Goal: Task Accomplishment & Management: Manage account settings

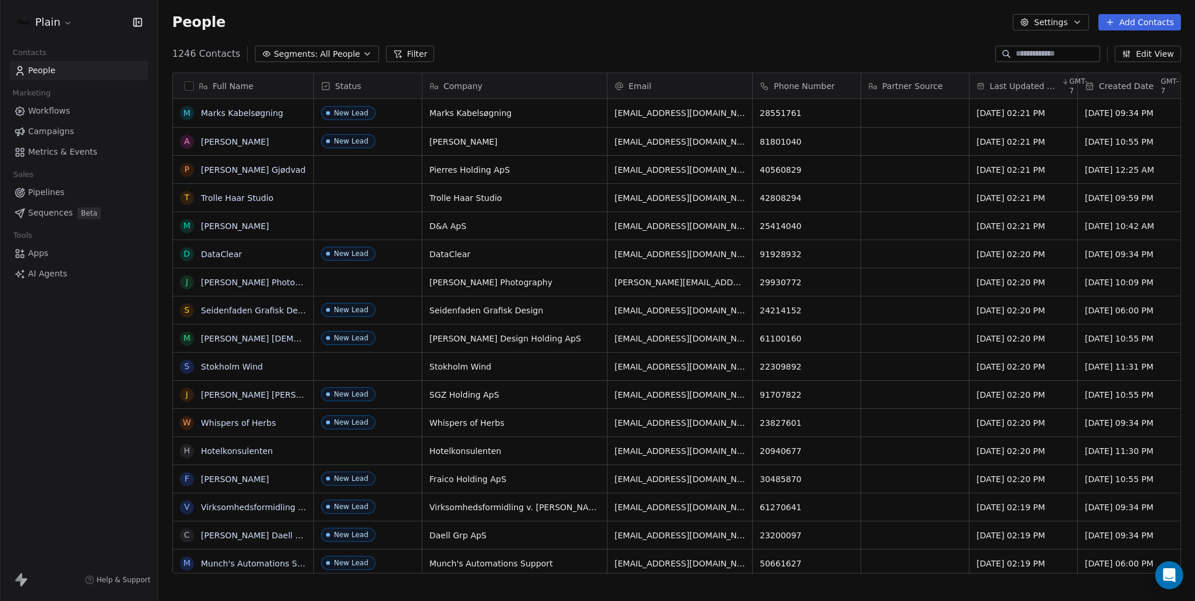
scroll to position [520, 1027]
click at [1039, 89] on span "Last Updated Date" at bounding box center [1023, 86] width 69 height 12
click at [1020, 131] on span "Sort Descending" at bounding box center [1025, 130] width 68 height 12
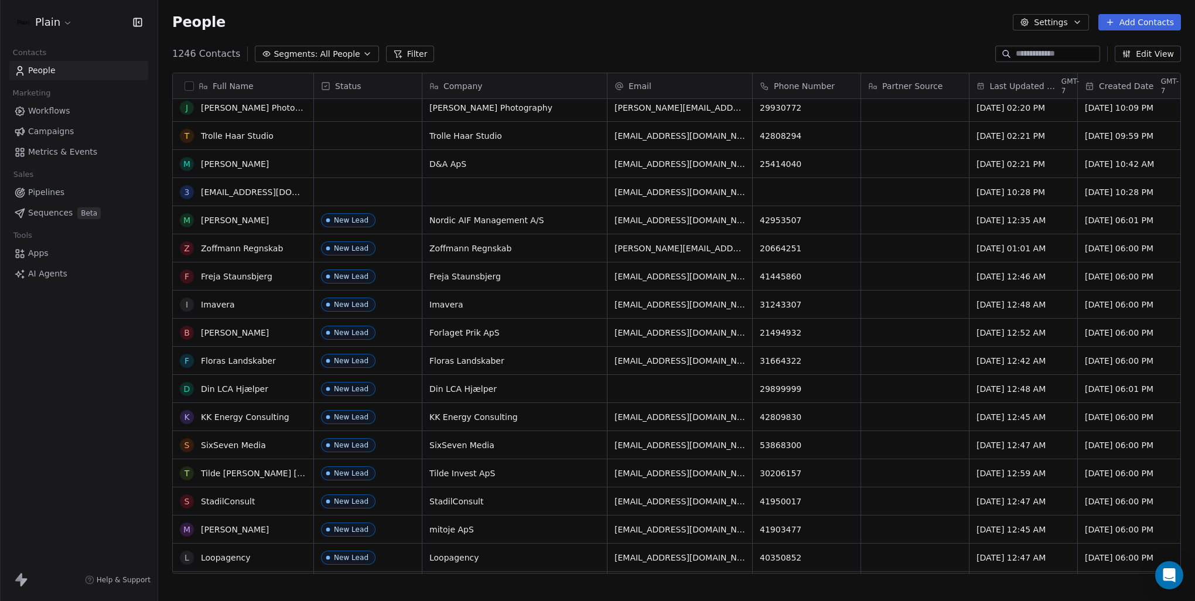
scroll to position [0, 0]
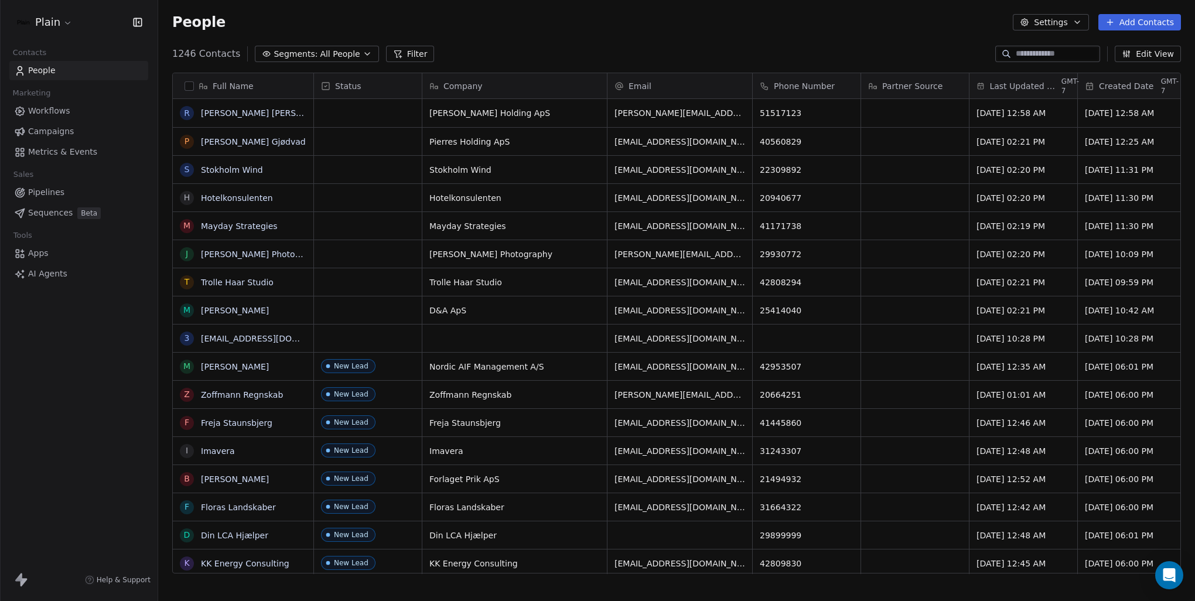
click at [1042, 88] on span "Last Updated Date" at bounding box center [1023, 86] width 69 height 12
click at [1054, 130] on div "Sort Descending" at bounding box center [1018, 129] width 96 height 19
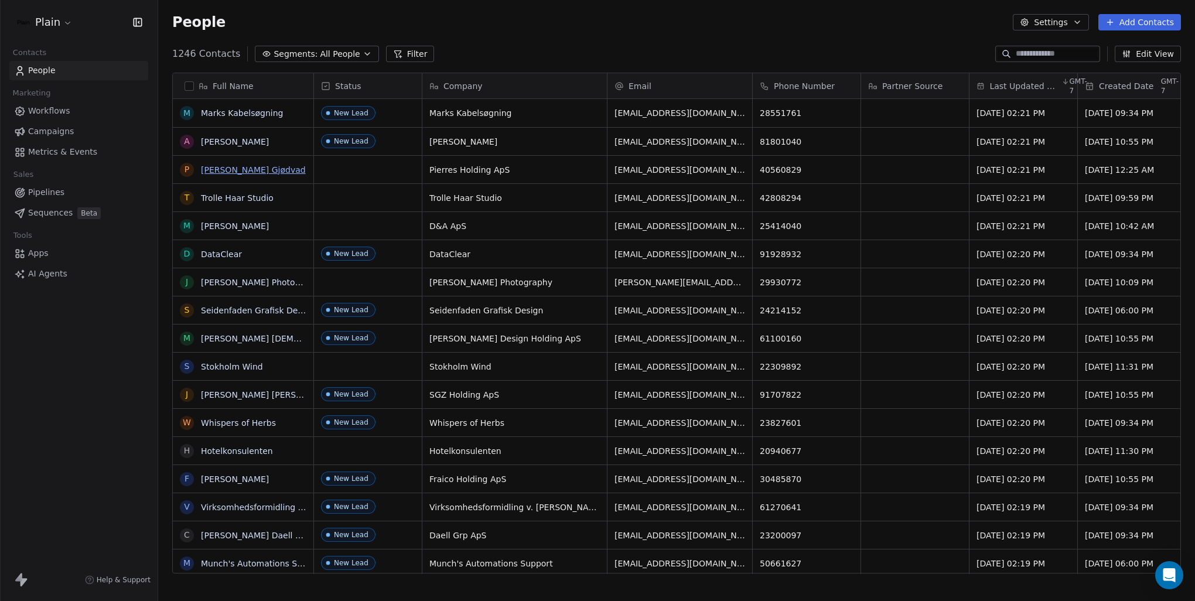
click at [247, 170] on link "Pierre Radecop Gjødvad" at bounding box center [253, 169] width 105 height 9
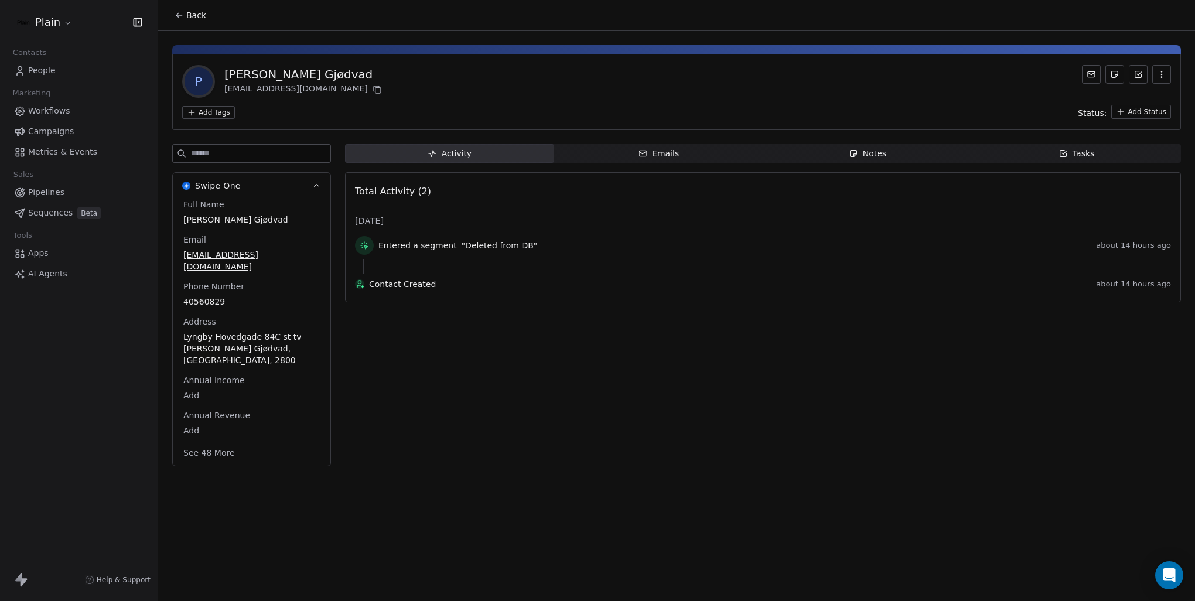
click at [178, 15] on icon at bounding box center [178, 15] width 5 height 0
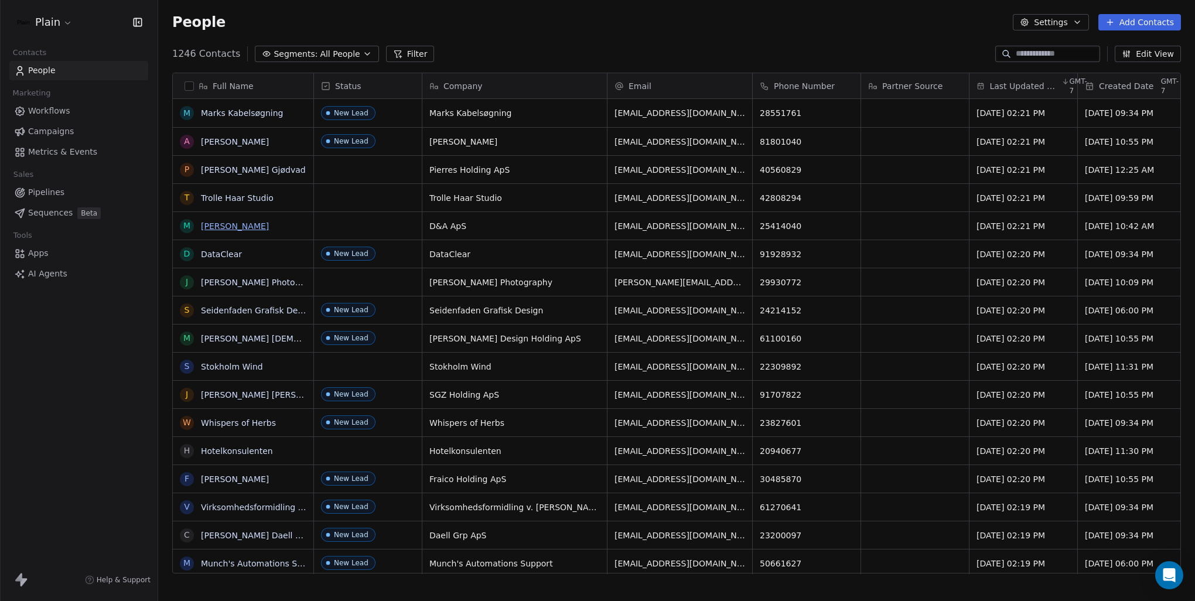
click at [222, 225] on link "Murad Muhareb" at bounding box center [235, 225] width 68 height 9
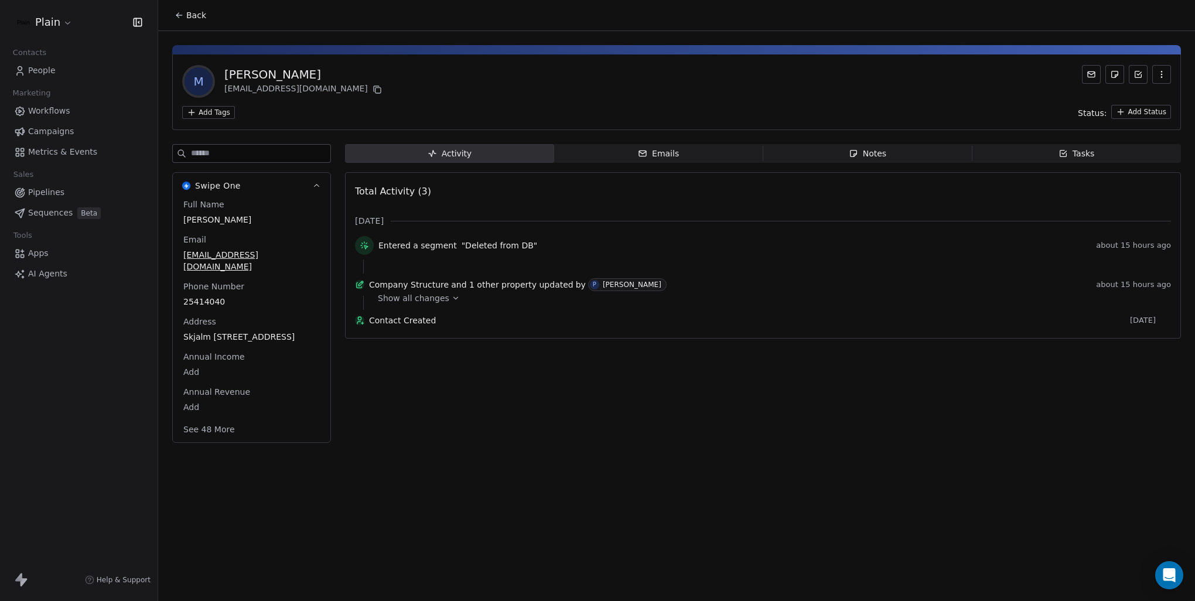
click at [179, 11] on icon at bounding box center [179, 15] width 9 height 9
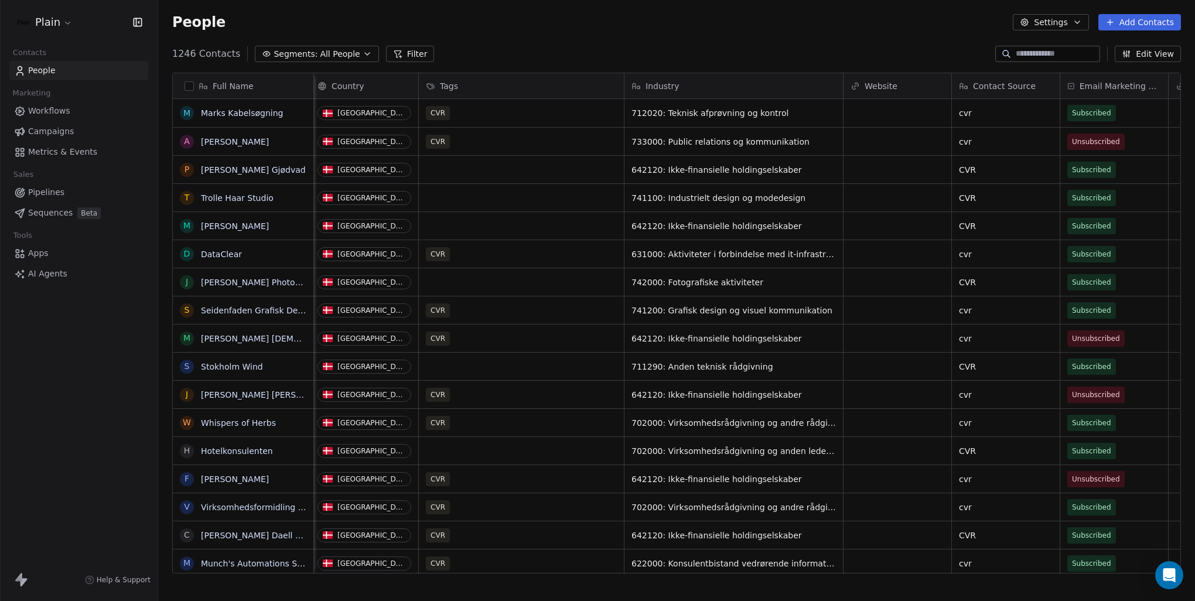
scroll to position [0, 871]
click at [91, 111] on link "Workflows" at bounding box center [78, 110] width 139 height 19
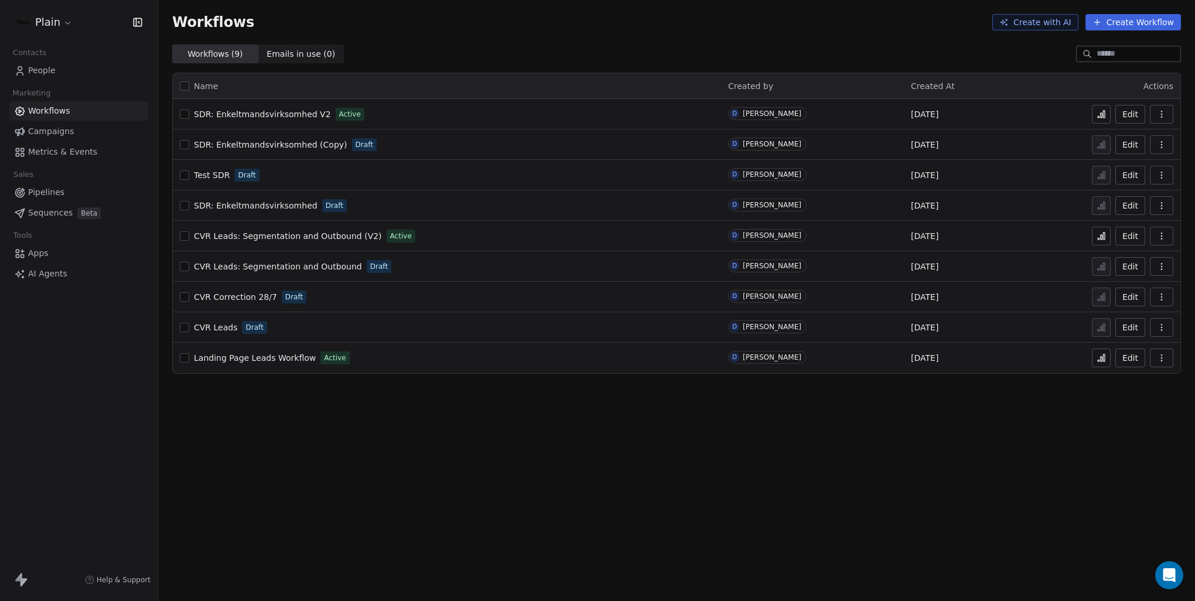
click at [309, 240] on span "CVR Leads: Segmentation and Outbound (V2)" at bounding box center [288, 235] width 188 height 9
click at [305, 111] on span "SDR: Enkeltmandsvirksomhed V2" at bounding box center [262, 114] width 137 height 9
click at [273, 61] on span "Emails in use ( 0 ) Emails in use ( 0 )" at bounding box center [301, 54] width 86 height 19
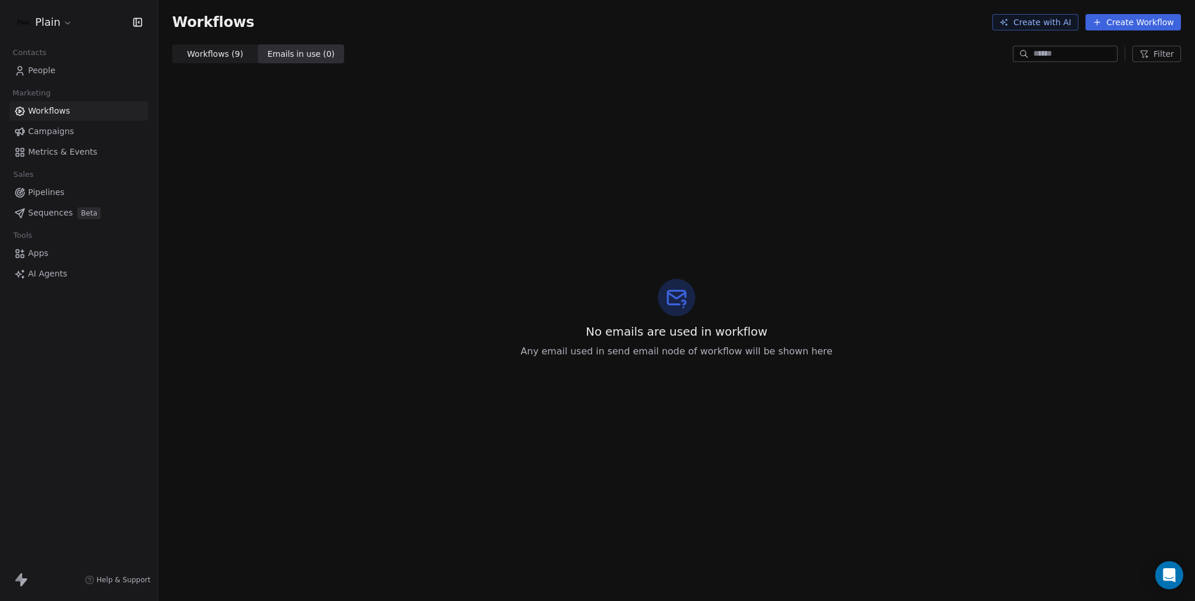
click at [213, 58] on span "Workflows ( 9 )" at bounding box center [215, 54] width 56 height 12
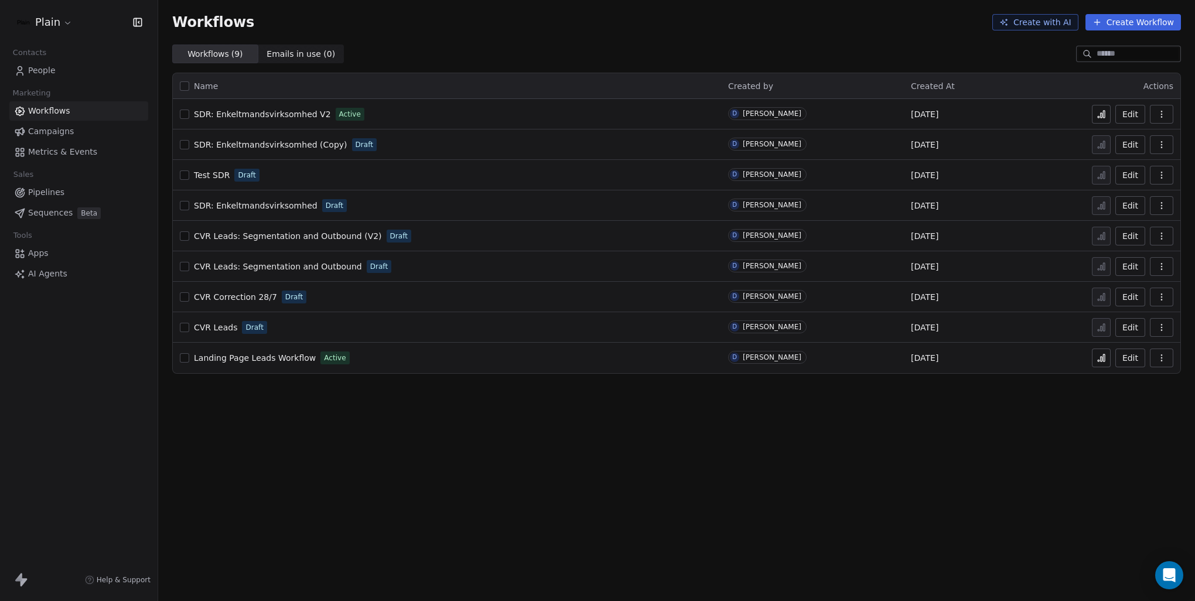
click at [67, 24] on html "Plain Contacts People Marketing Workflows Campaigns Metrics & Events Sales Pipe…" at bounding box center [597, 300] width 1195 height 601
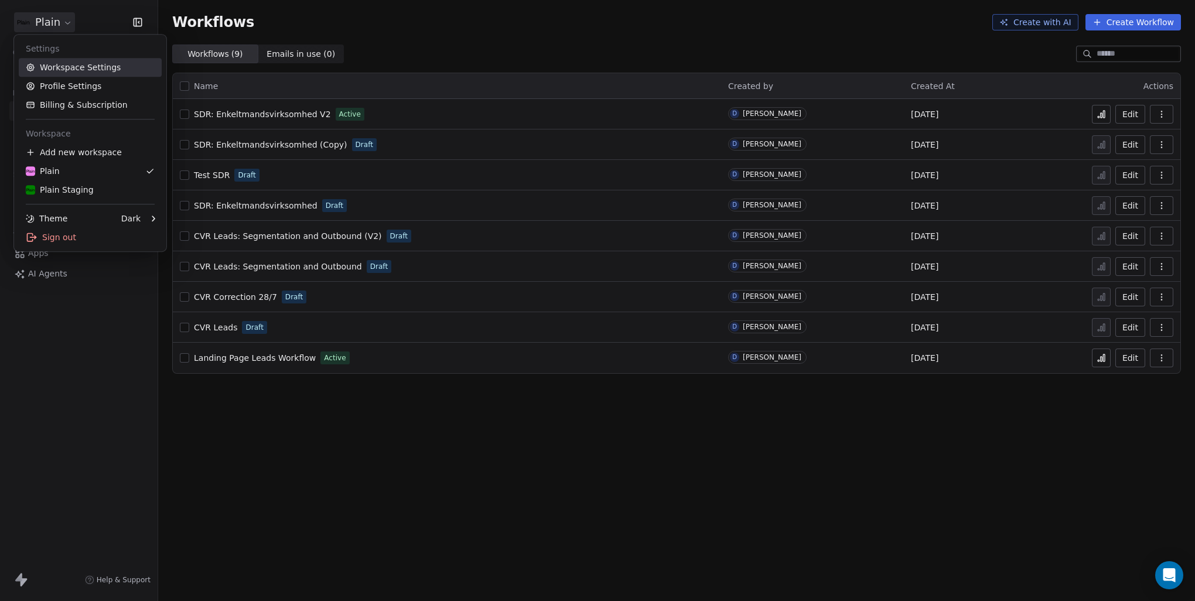
click at [114, 72] on link "Workspace Settings" at bounding box center [90, 67] width 143 height 19
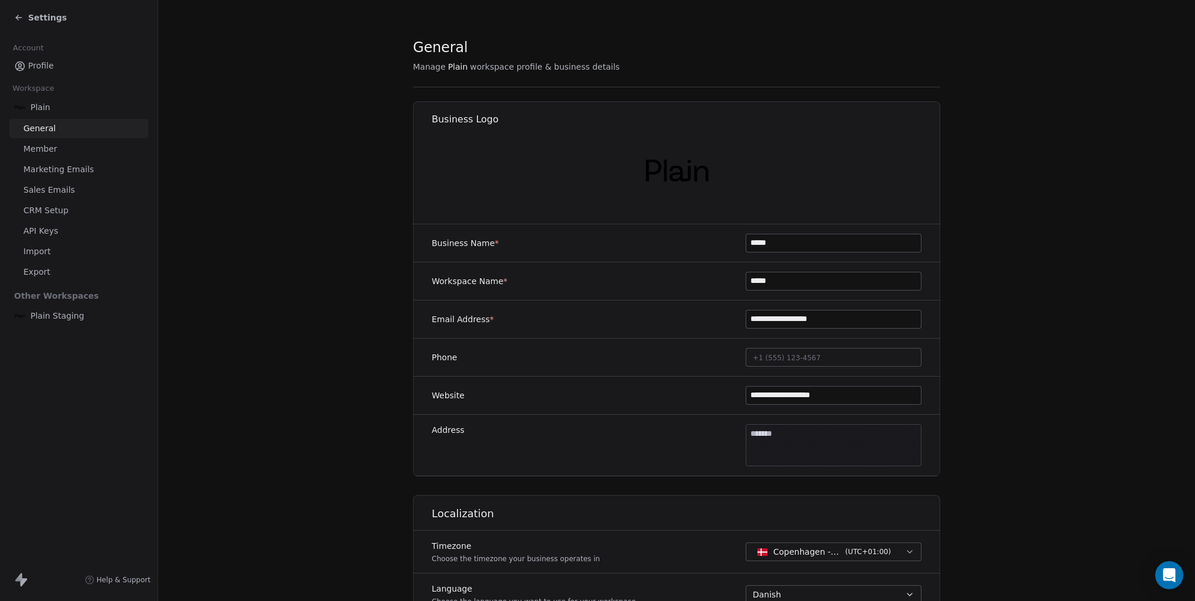
click at [73, 189] on link "Sales Emails" at bounding box center [78, 189] width 139 height 19
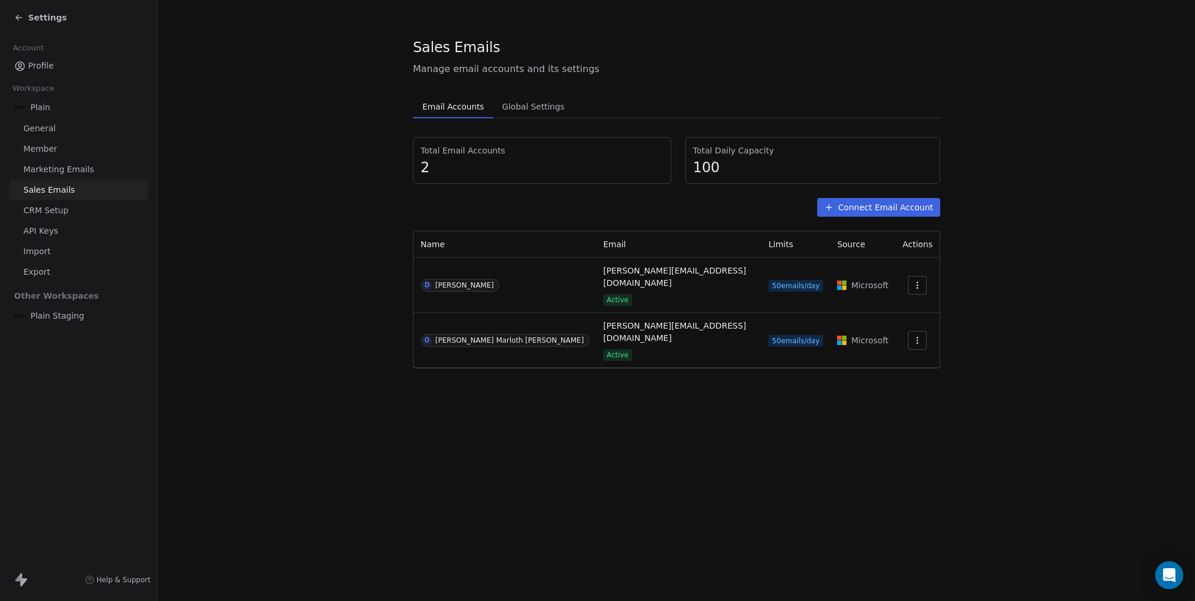
click at [896, 207] on button "Connect Email Account" at bounding box center [878, 207] width 123 height 19
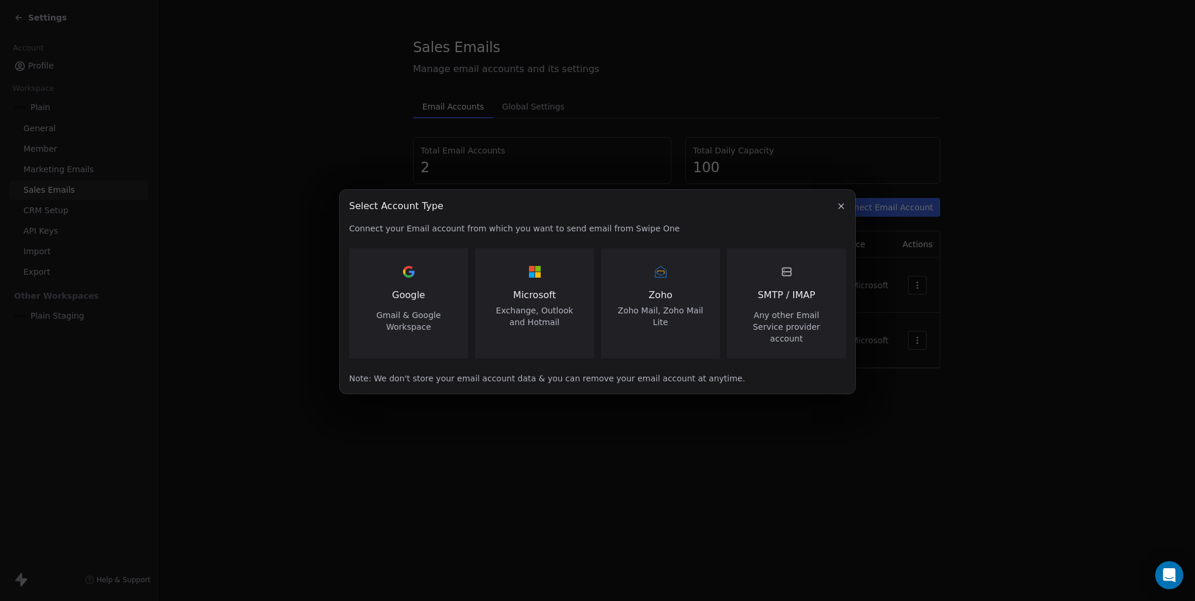
click at [839, 211] on icon "button" at bounding box center [840, 205] width 9 height 9
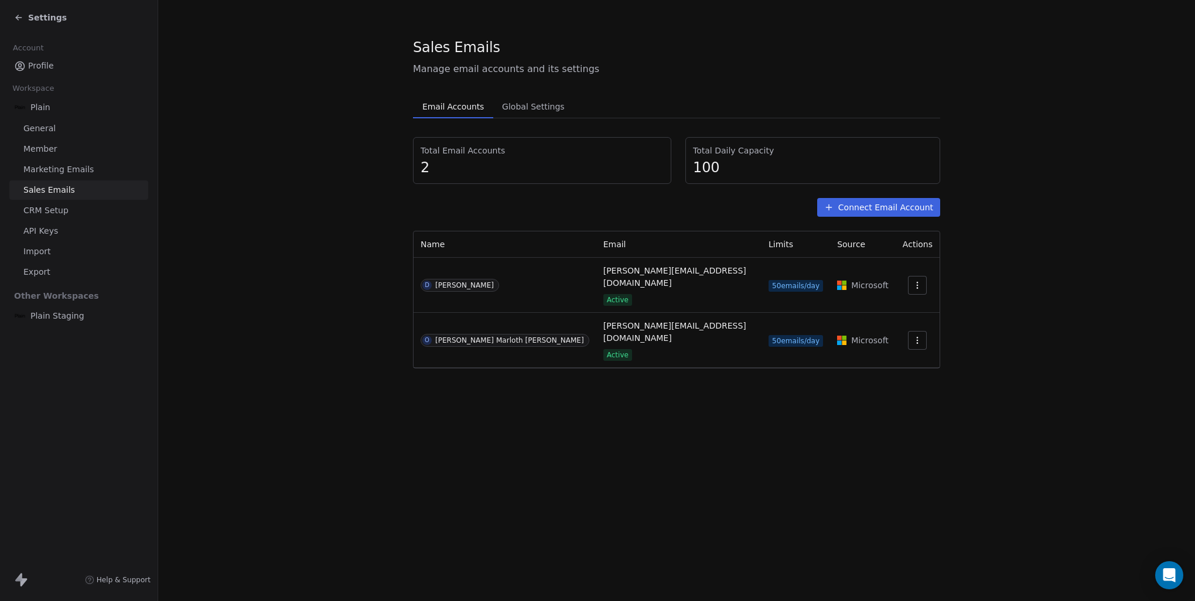
click at [917, 205] on button "Connect Email Account" at bounding box center [878, 207] width 123 height 19
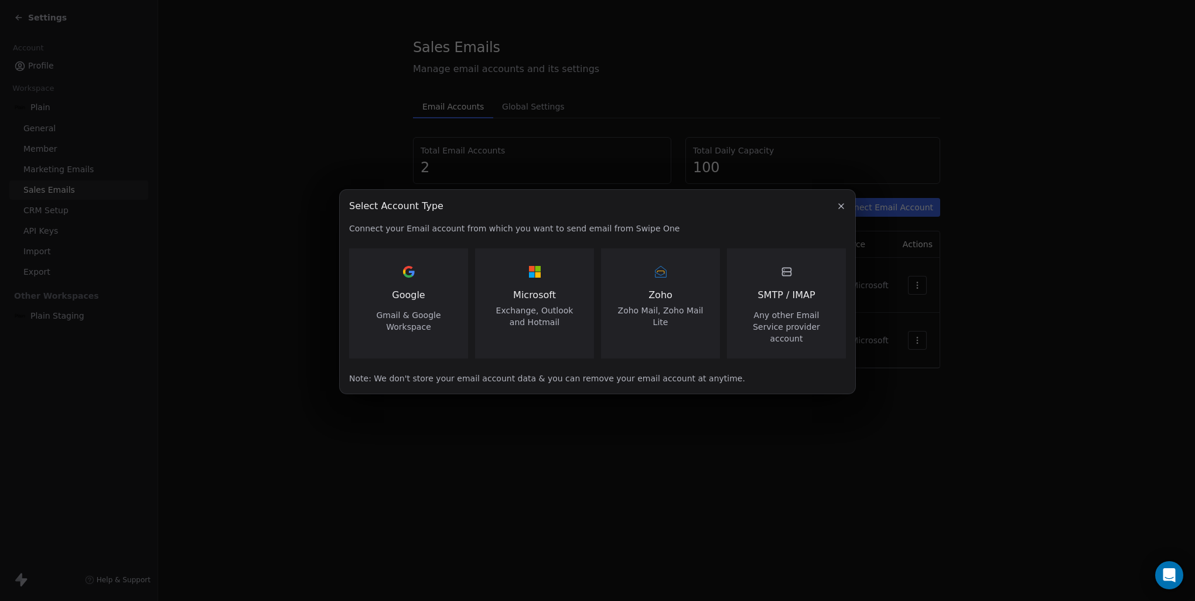
click at [837, 209] on icon "button" at bounding box center [840, 205] width 9 height 9
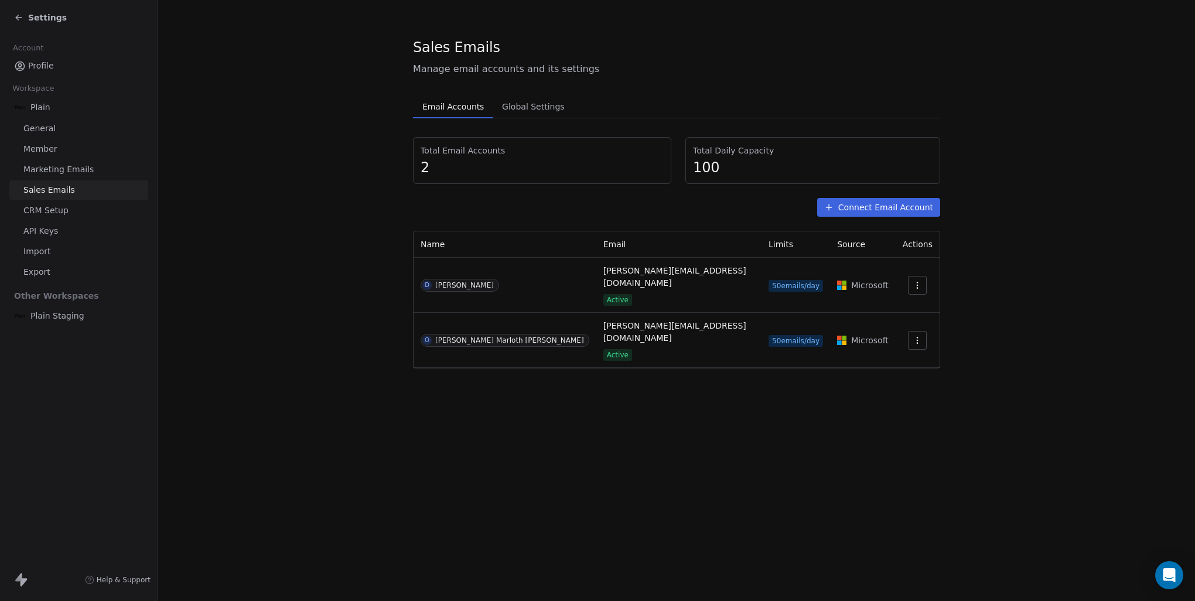
click at [527, 105] on span "Global Settings" at bounding box center [533, 106] width 72 height 16
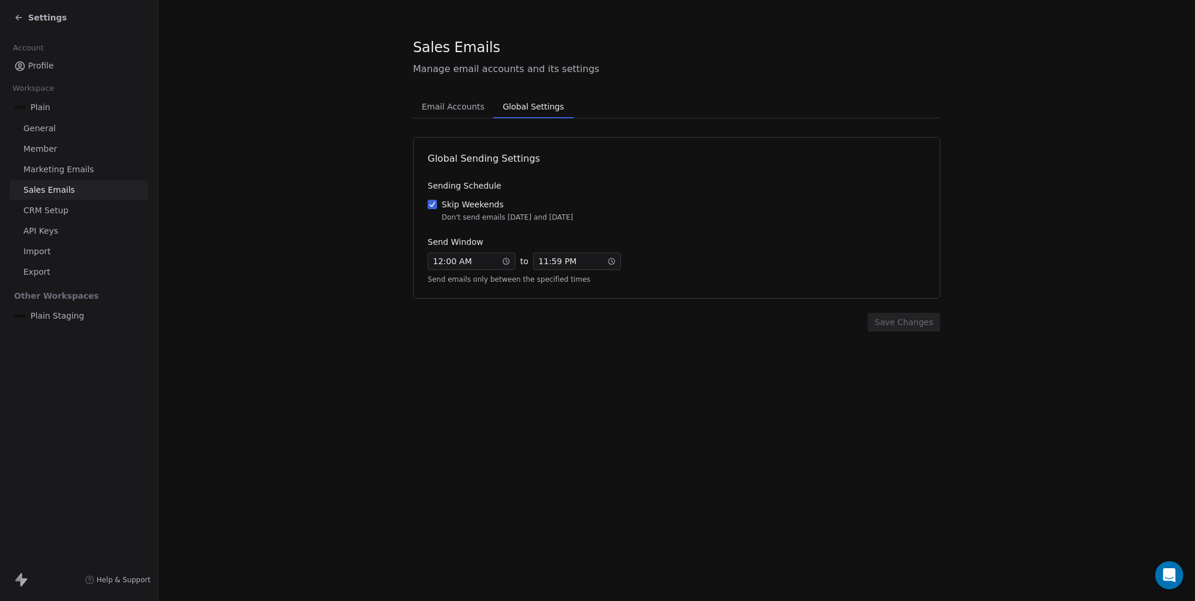
click at [466, 107] on span "Email Accounts" at bounding box center [453, 106] width 72 height 16
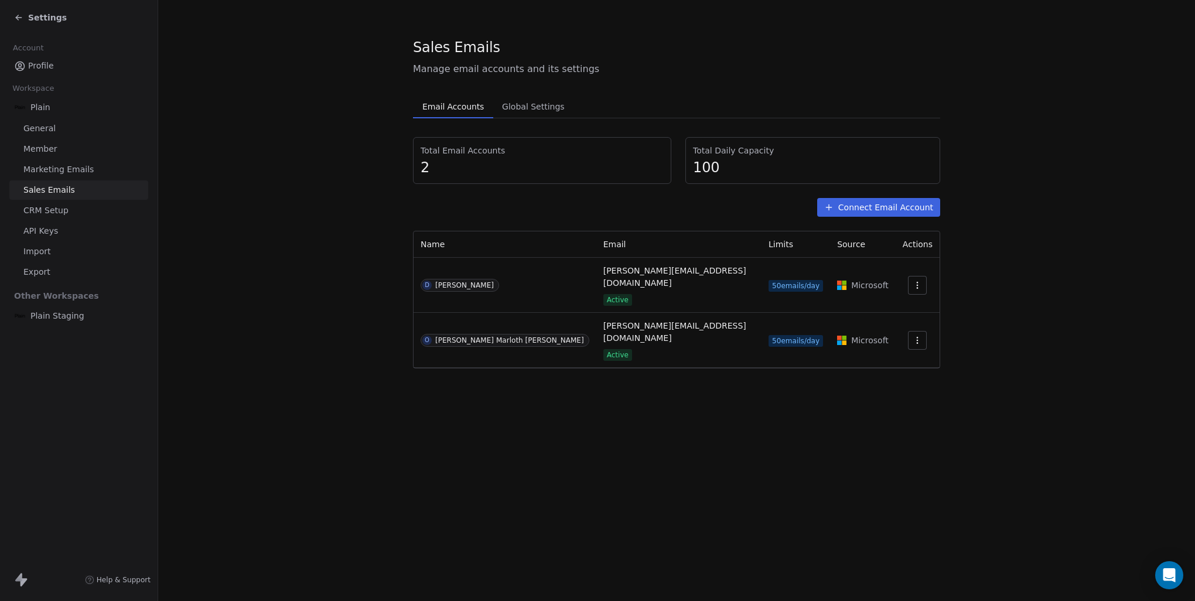
click at [505, 111] on span "Global Settings" at bounding box center [533, 106] width 72 height 16
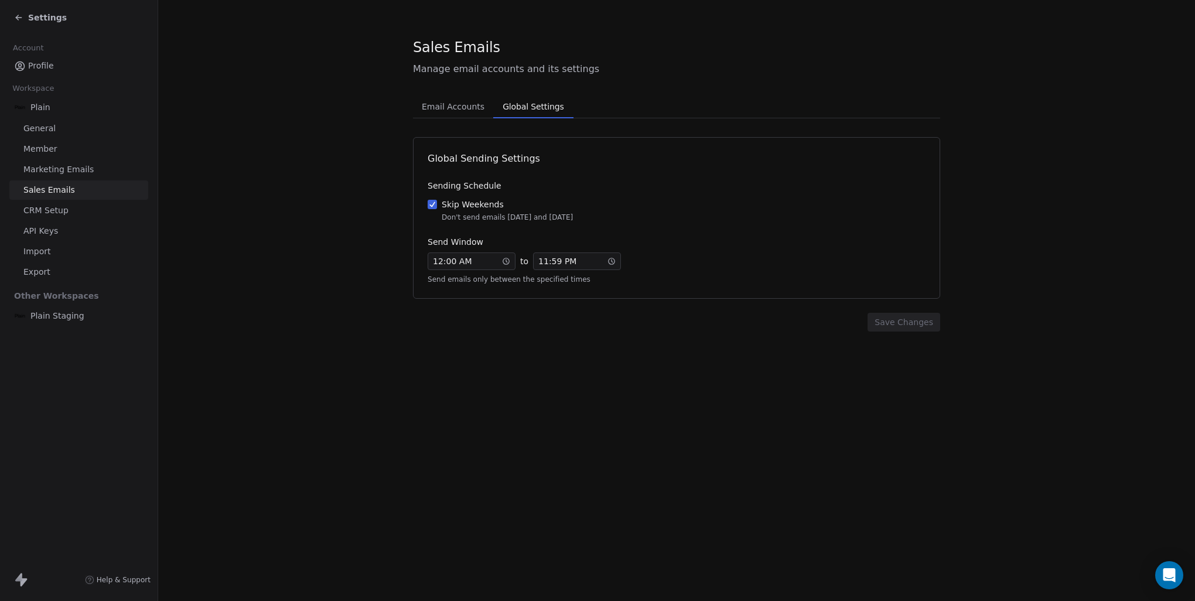
click at [467, 111] on span "Email Accounts" at bounding box center [453, 106] width 72 height 16
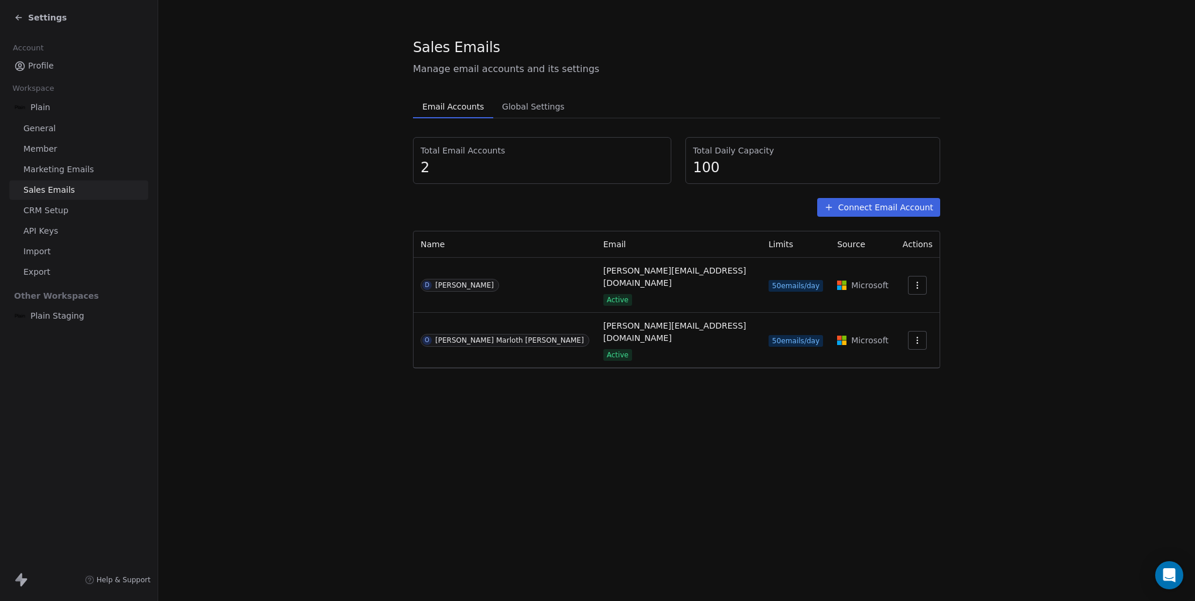
click at [110, 170] on link "Marketing Emails" at bounding box center [78, 169] width 139 height 19
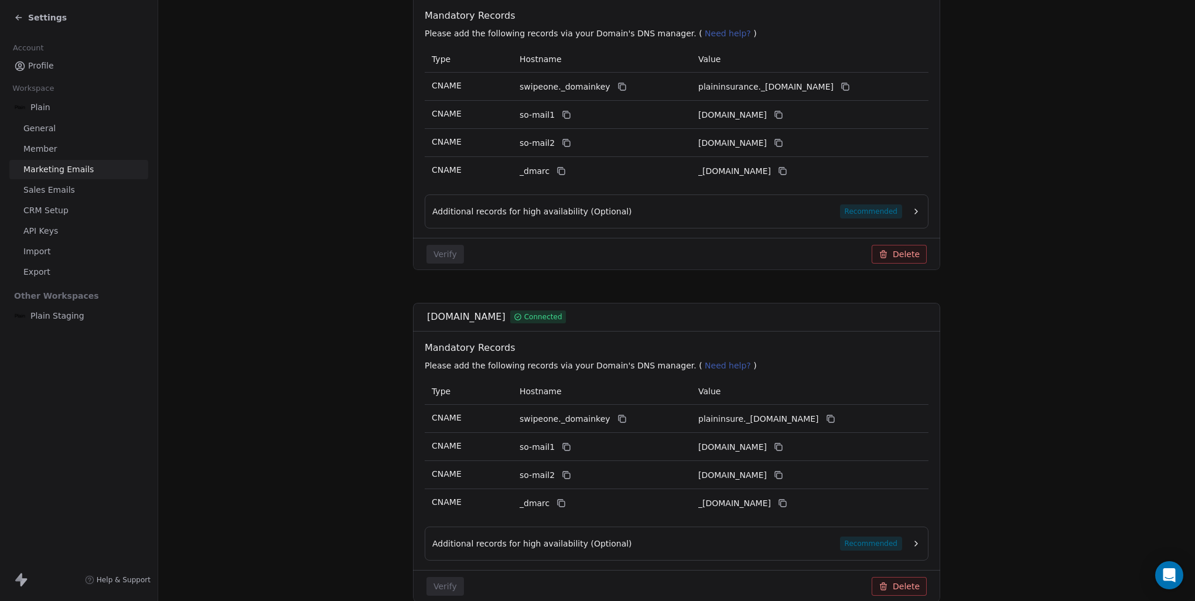
scroll to position [246, 0]
click at [811, 539] on div "Additional records for high availability (Optional) Recommended" at bounding box center [667, 546] width 470 height 14
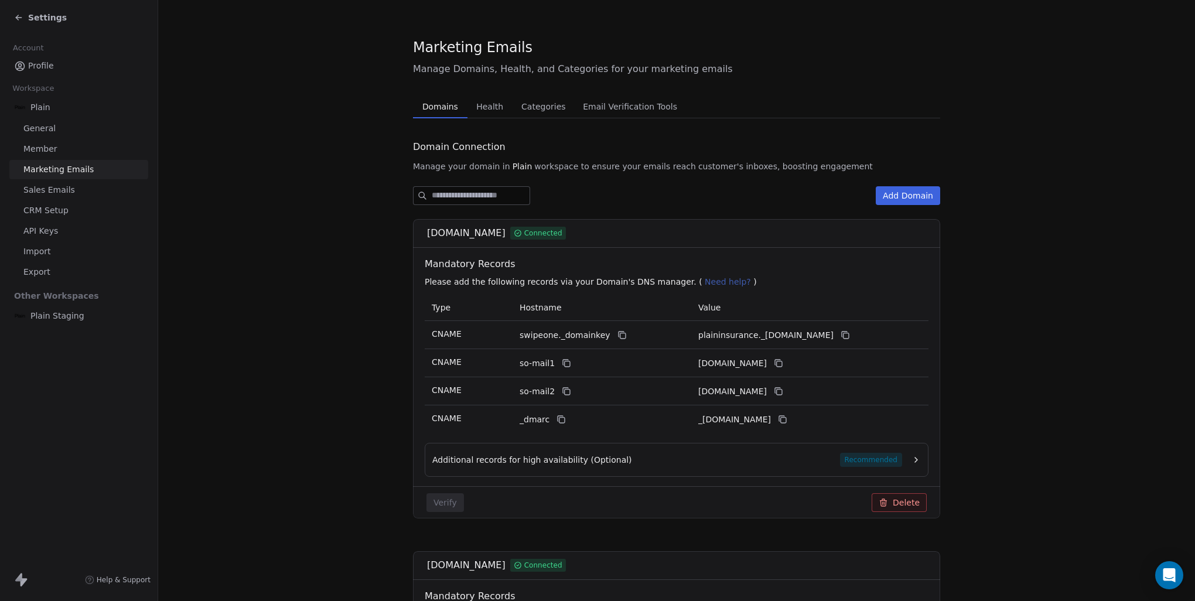
scroll to position [0, 0]
click at [478, 104] on span "Health" at bounding box center [489, 106] width 36 height 16
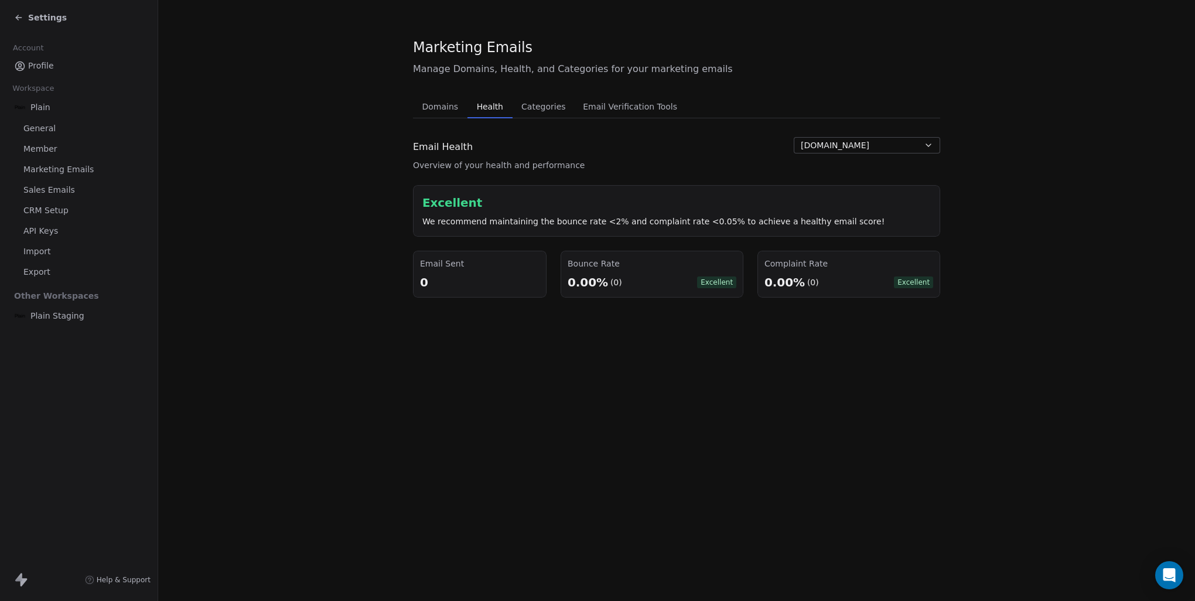
click at [532, 110] on span "Categories" at bounding box center [543, 106] width 53 height 16
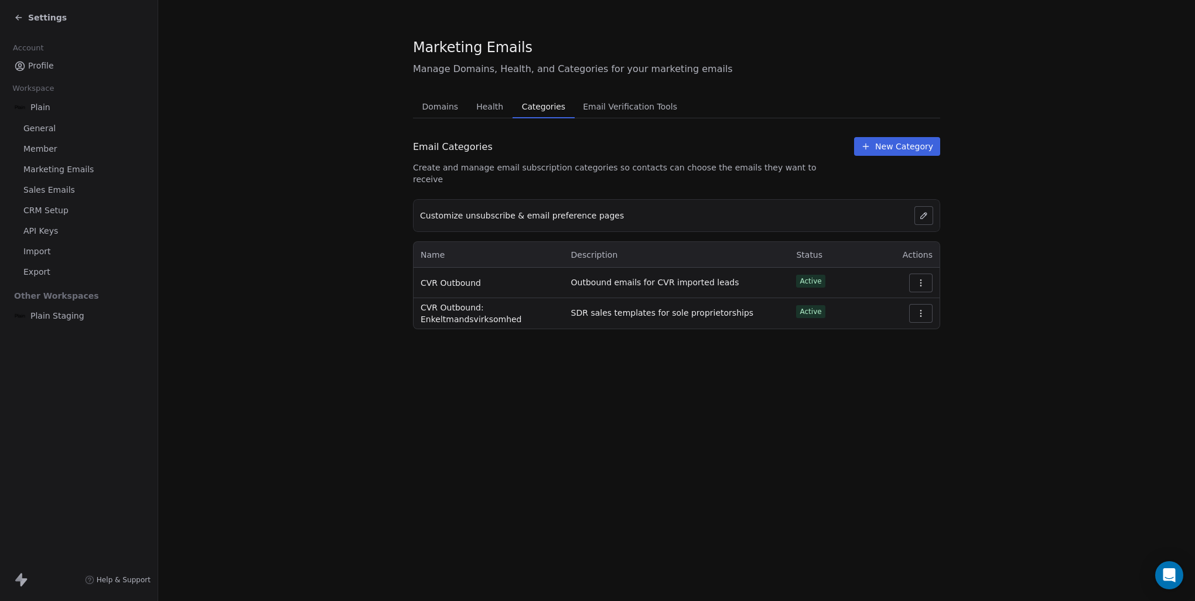
click at [622, 113] on span "Email Verification Tools" at bounding box center [630, 106] width 104 height 16
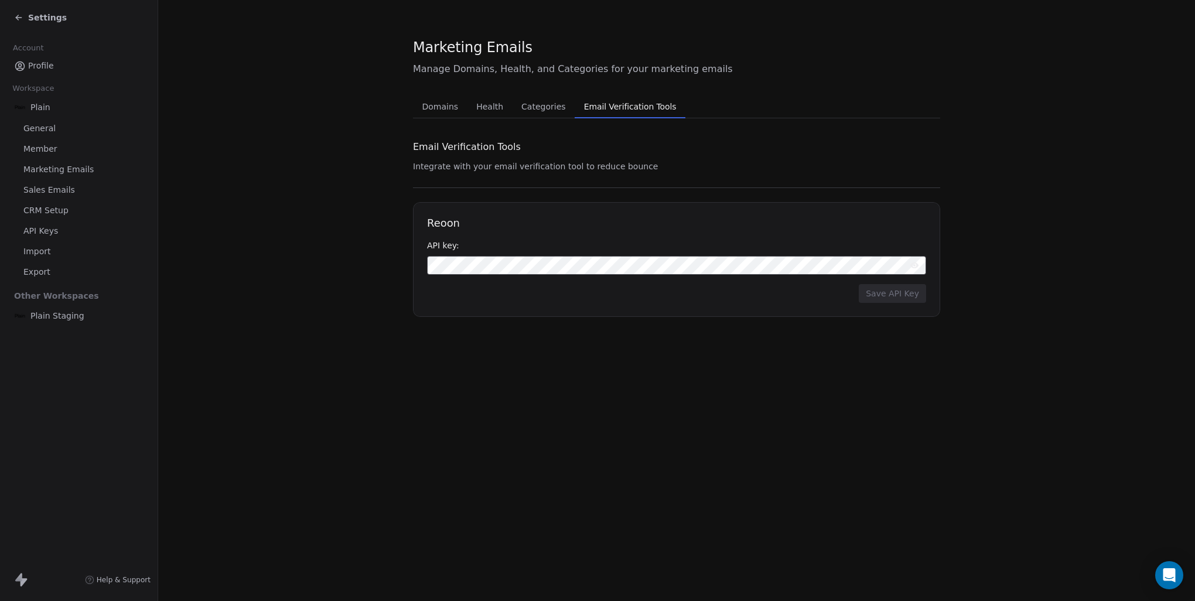
click at [432, 223] on h1 "Reoon" at bounding box center [676, 223] width 499 height 14
copy h1 "Reoon"
click at [883, 290] on button "Save API Key" at bounding box center [892, 293] width 67 height 19
click at [526, 105] on span "Categories" at bounding box center [543, 106] width 53 height 16
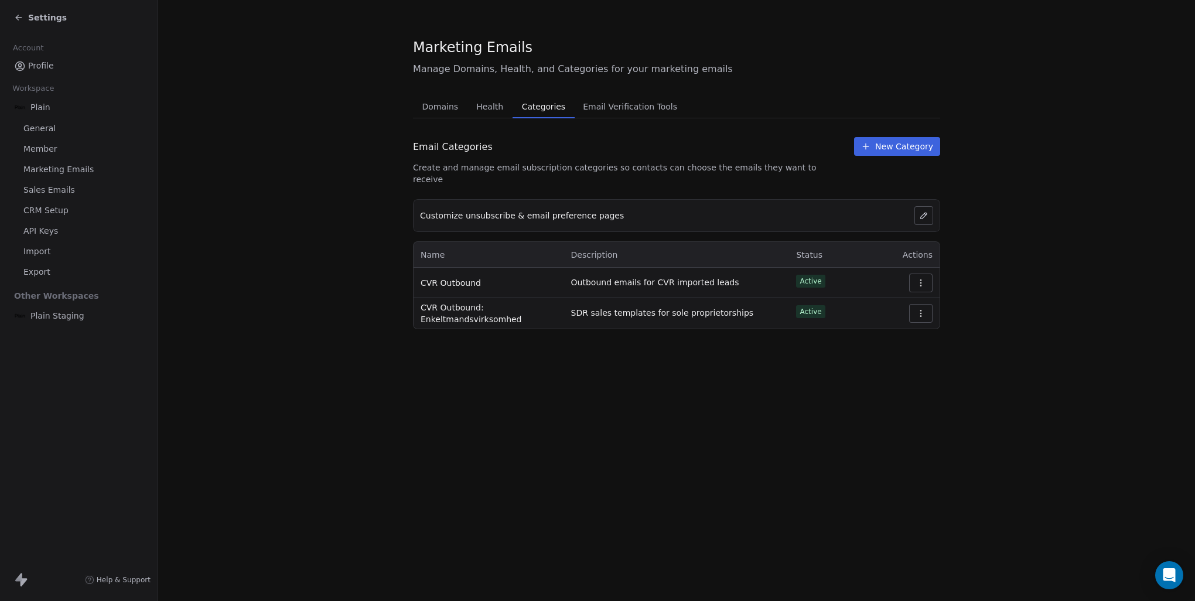
click at [33, 20] on span "Settings" at bounding box center [47, 18] width 39 height 12
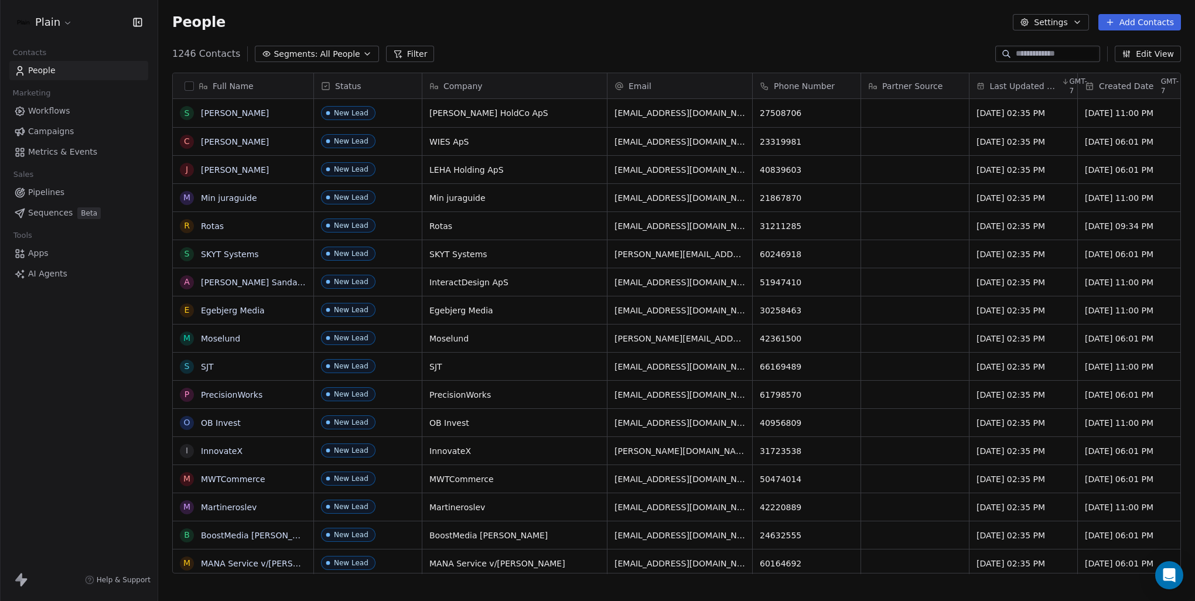
scroll to position [520, 1027]
click at [101, 146] on link "Metrics & Events" at bounding box center [78, 151] width 139 height 19
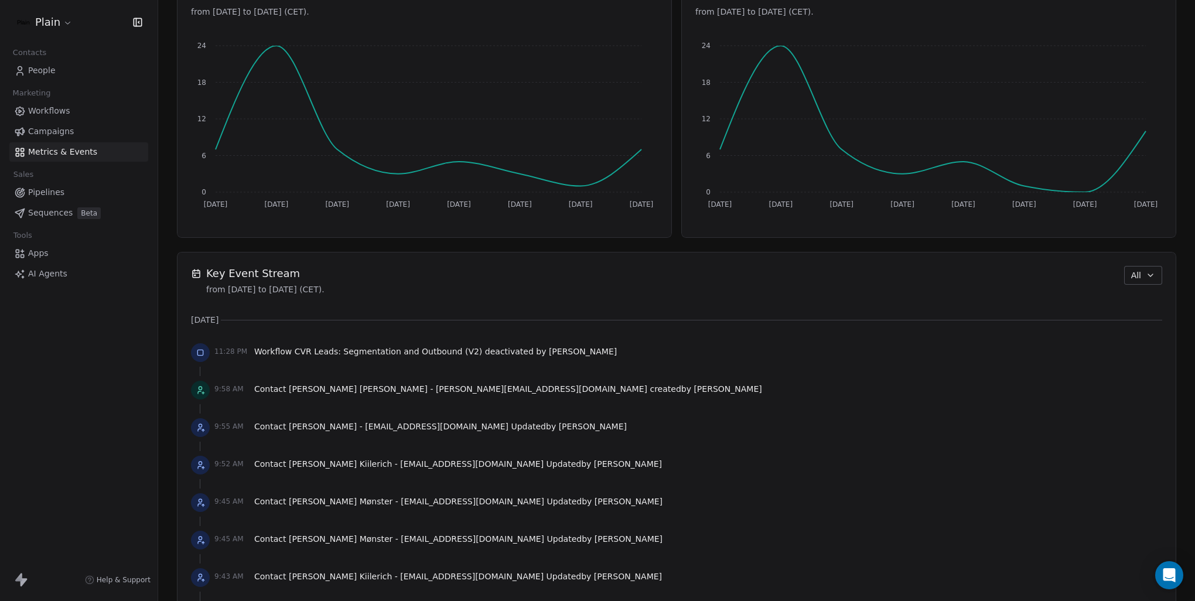
scroll to position [586, 0]
